Goal: Task Accomplishment & Management: Complete application form

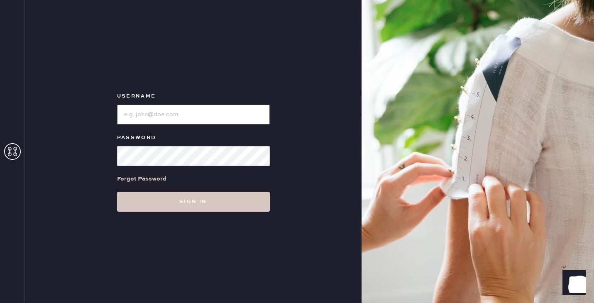
type input "reformationsouthcoastplaza"
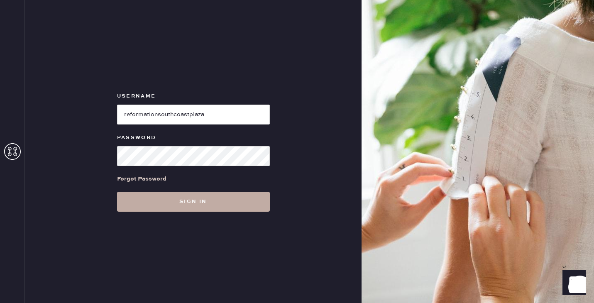
click at [199, 204] on button "Sign in" at bounding box center [193, 202] width 153 height 20
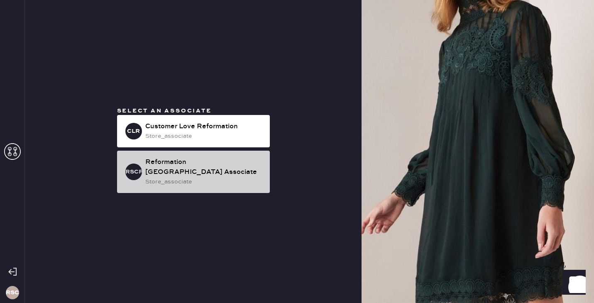
click at [173, 156] on div "RSCPA Reformation [GEOGRAPHIC_DATA] Associate store_associate" at bounding box center [193, 172] width 153 height 42
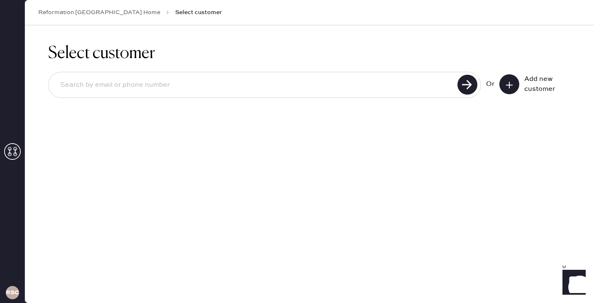
click at [59, 10] on link "Reformation [GEOGRAPHIC_DATA] Home" at bounding box center [99, 12] width 122 height 8
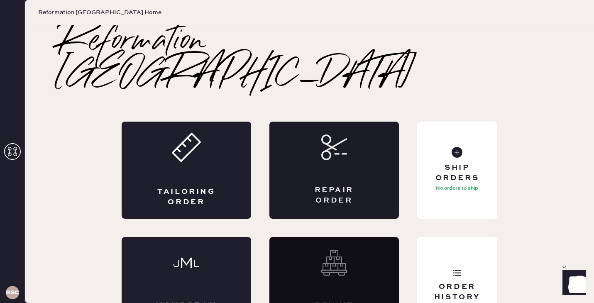
click at [329, 129] on div "Repair Order" at bounding box center [333, 170] width 129 height 97
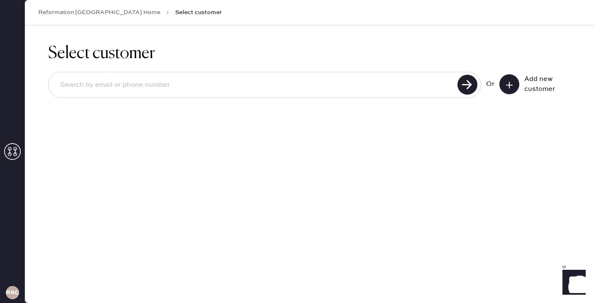
click at [493, 89] on div "Or Add new customer" at bounding box center [528, 84] width 85 height 20
click at [508, 84] on icon at bounding box center [509, 85] width 8 height 8
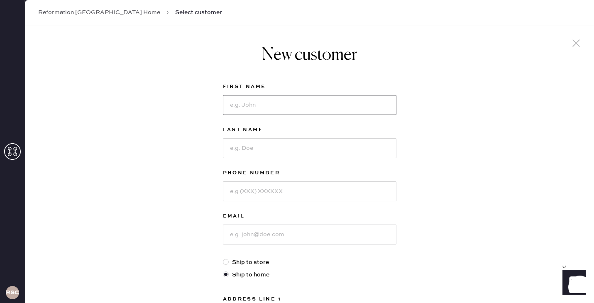
click at [250, 109] on input at bounding box center [309, 105] width 173 height 20
type input "[PERSON_NAME]"
click at [247, 151] on input at bounding box center [309, 148] width 173 height 20
type input "T"
type input "C"
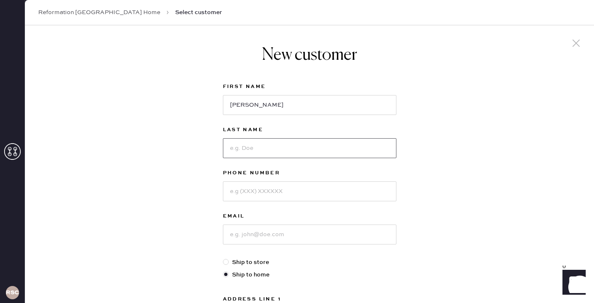
type input "t"
type input "[PERSON_NAME]"
click at [252, 199] on input at bounding box center [309, 191] width 173 height 20
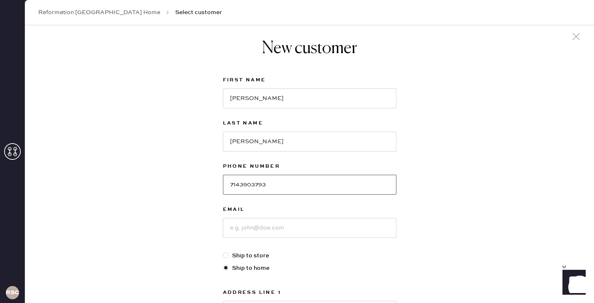
type input "7143903793"
click at [266, 230] on input at bounding box center [309, 228] width 173 height 20
type input "f"
type input "t"
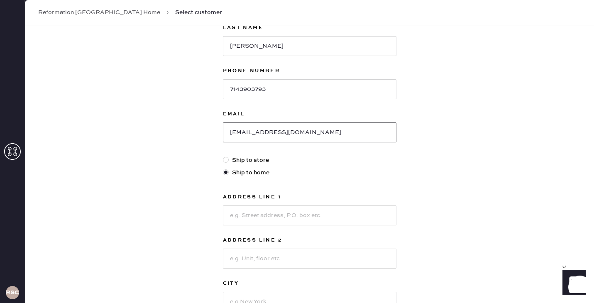
type input "[EMAIL_ADDRESS][DOMAIN_NAME]"
click at [278, 216] on input at bounding box center [309, 215] width 173 height 20
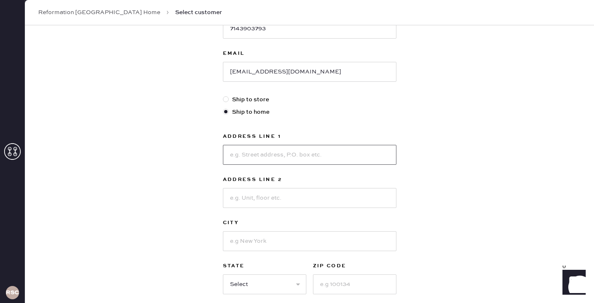
scroll to position [164, 0]
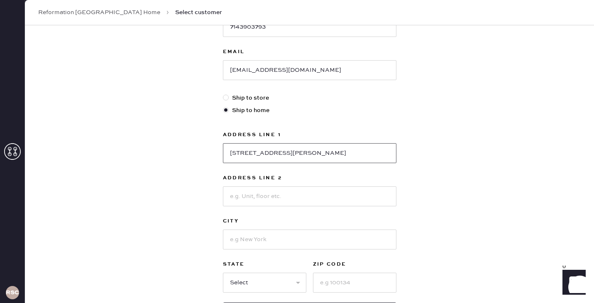
type input "[STREET_ADDRESS][PERSON_NAME]"
click at [276, 235] on input at bounding box center [309, 239] width 173 height 20
type input "[GEOGRAPHIC_DATA]"
click at [350, 273] on input at bounding box center [354, 283] width 83 height 20
type input "92861"
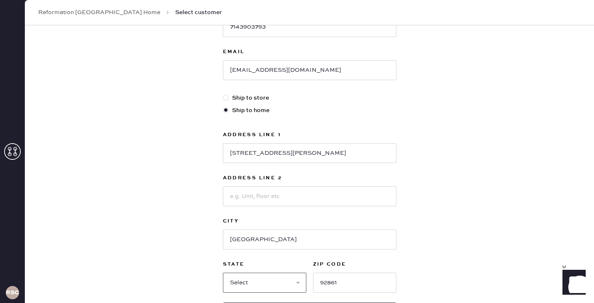
click at [263, 281] on select "Select AK AL AR AZ CA CO CT [GEOGRAPHIC_DATA] DE FL [GEOGRAPHIC_DATA] HI [GEOGR…" at bounding box center [264, 283] width 83 height 20
click at [249, 290] on select "Select AK AL AR AZ CA CO CT [GEOGRAPHIC_DATA] DE FL [GEOGRAPHIC_DATA] HI [GEOGR…" at bounding box center [264, 283] width 83 height 20
select select "CA"
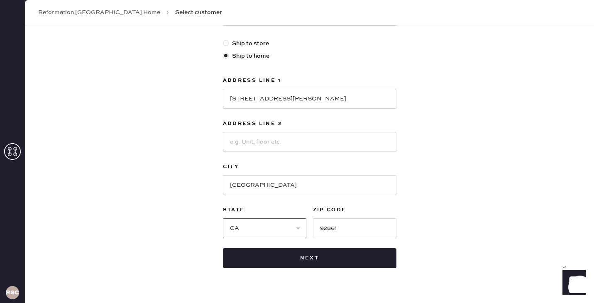
scroll to position [237, 0]
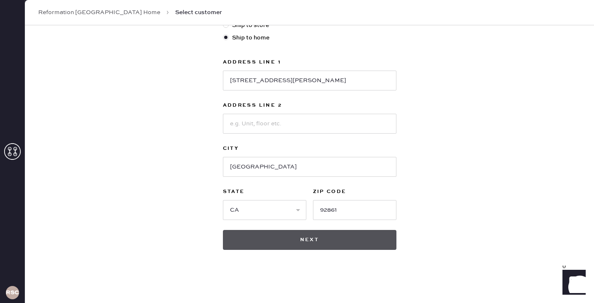
click at [330, 247] on button "Next" at bounding box center [309, 240] width 173 height 20
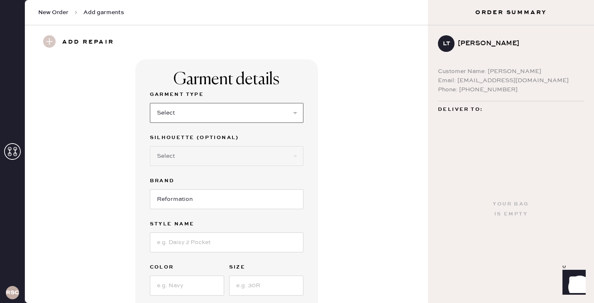
click at [189, 120] on select "Select Basic Skirt Jeans Leggings Pants Shorts Basic Sleeved Dress Basic Sleeve…" at bounding box center [227, 113] width 154 height 20
select select "6"
click at [200, 156] on select "Select Other" at bounding box center [227, 156] width 154 height 20
select select "38"
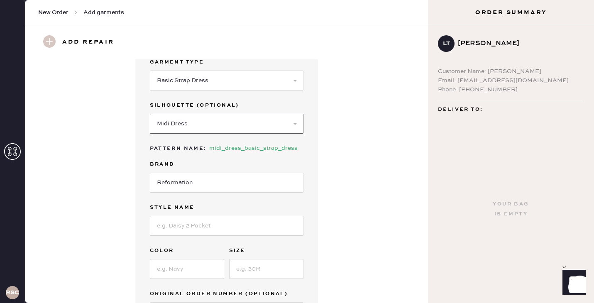
scroll to position [61, 0]
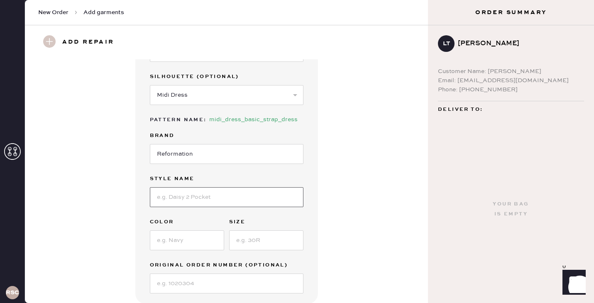
click at [191, 200] on input at bounding box center [227, 197] width 154 height 20
type input "Marella Linen Dress"
click at [186, 249] on input at bounding box center [187, 240] width 74 height 20
type input "e"
type input "White"
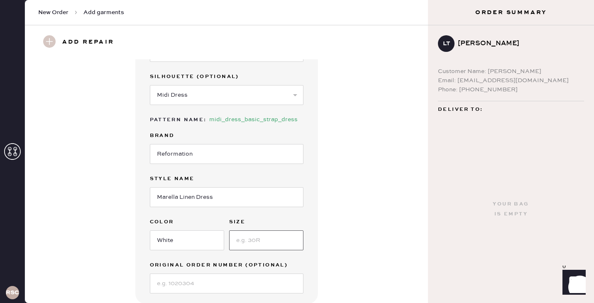
click at [258, 248] on input at bounding box center [266, 240] width 74 height 20
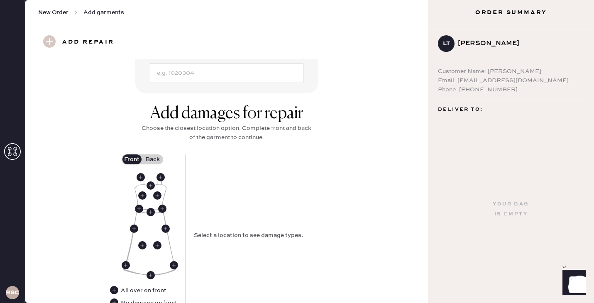
scroll to position [278, 0]
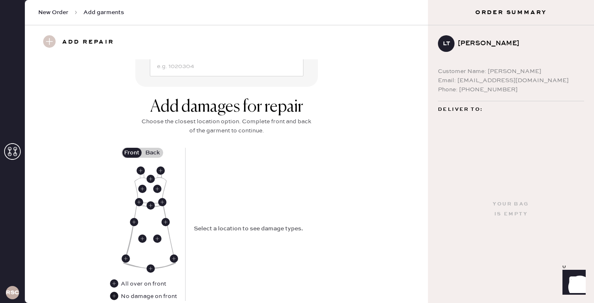
type input "2"
click at [113, 295] on use at bounding box center [114, 296] width 8 height 8
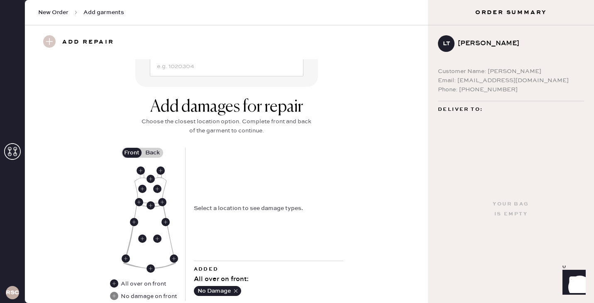
click at [149, 156] on label "Back" at bounding box center [152, 153] width 21 height 10
click at [153, 153] on input "Back" at bounding box center [153, 153] width 0 height 0
click at [150, 203] on use at bounding box center [150, 204] width 8 height 8
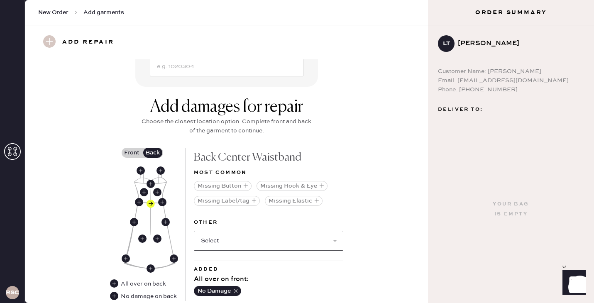
click at [242, 234] on select "Select Broken / Ripped Hem Broken Beads Broken Belt Loop Broken Button Broken C…" at bounding box center [268, 241] width 149 height 20
select select "1657"
select select
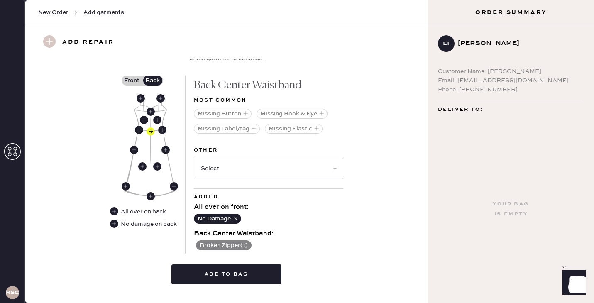
scroll to position [356, 0]
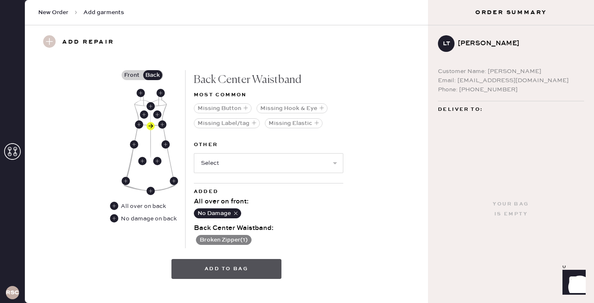
click at [239, 262] on button "Add to bag" at bounding box center [226, 269] width 110 height 20
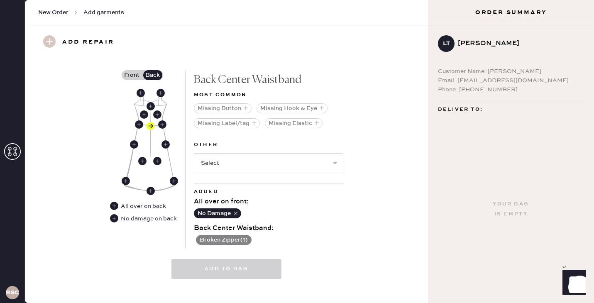
select select
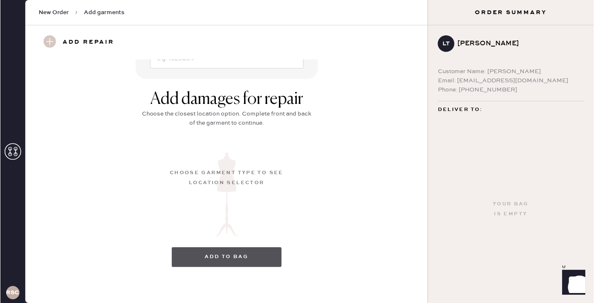
scroll to position [66, 0]
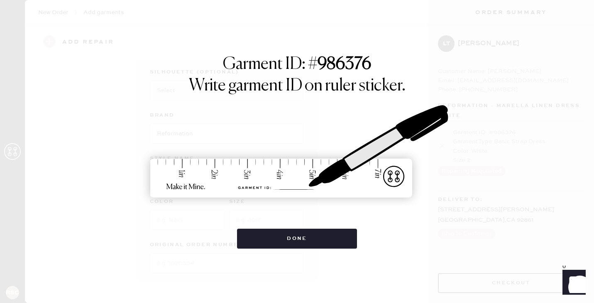
click at [239, 261] on div "Garment ID: # 986376 Write garment ID on ruler sticker. Done" at bounding box center [297, 151] width 594 height 303
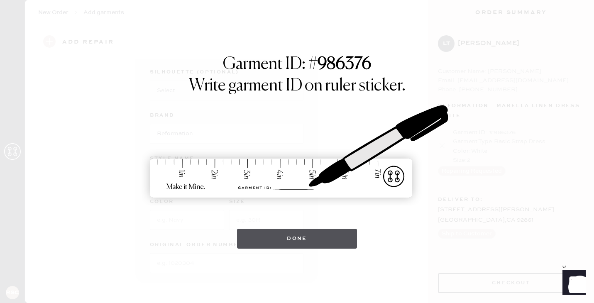
click at [300, 246] on button "Done" at bounding box center [297, 239] width 120 height 20
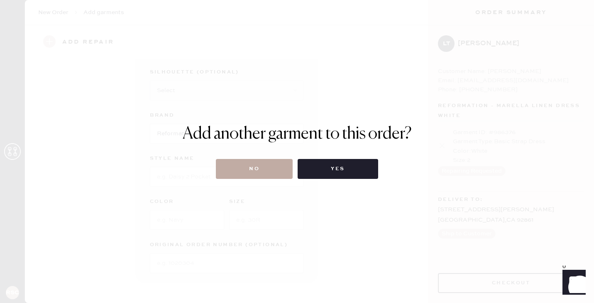
click at [253, 168] on button "No" at bounding box center [254, 169] width 77 height 20
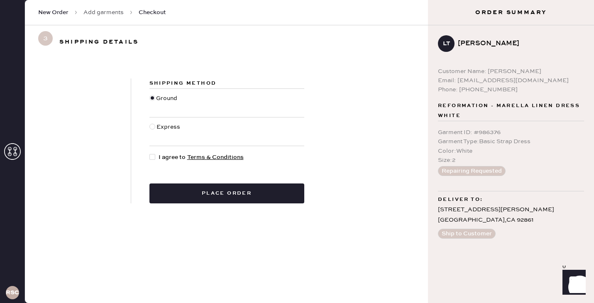
click at [159, 161] on span "I agree to Terms & Conditions" at bounding box center [201, 157] width 85 height 9
click at [150, 153] on input "I agree to Terms & Conditions" at bounding box center [149, 153] width 0 height 0
checkbox input "true"
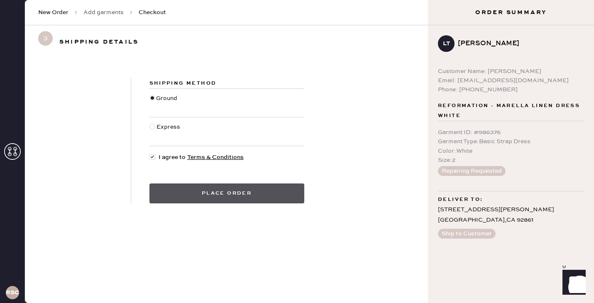
click at [176, 199] on button "Place order" at bounding box center [226, 193] width 155 height 20
